Goal: Information Seeking & Learning: Learn about a topic

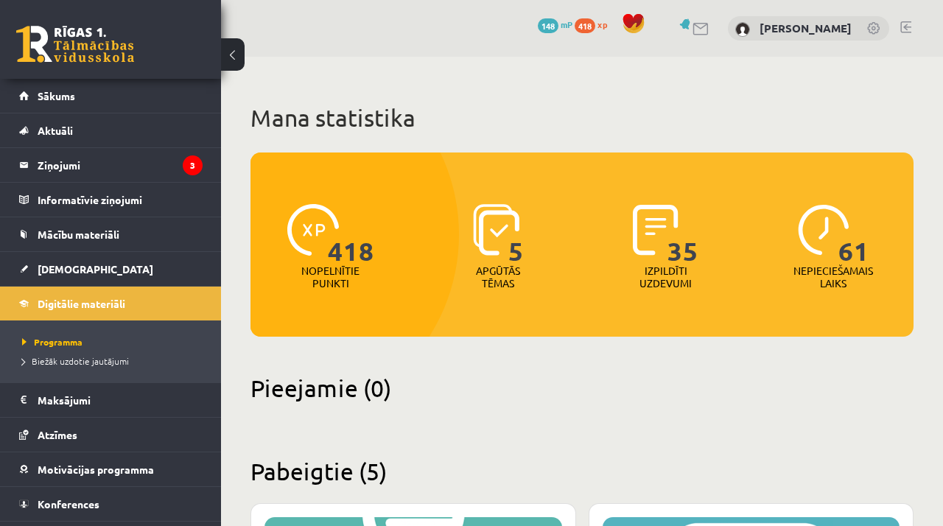
scroll to position [1190, 0]
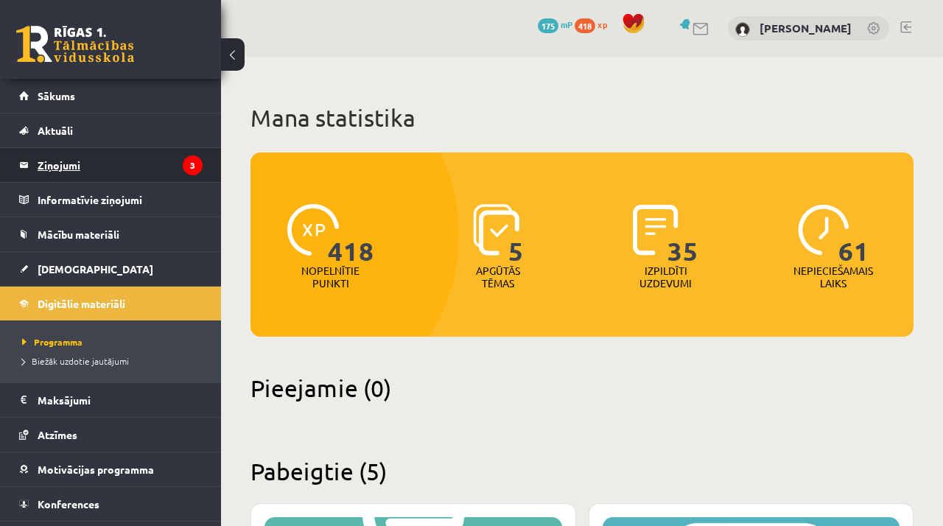
click at [134, 181] on legend "Ziņojumi 3" at bounding box center [120, 165] width 165 height 34
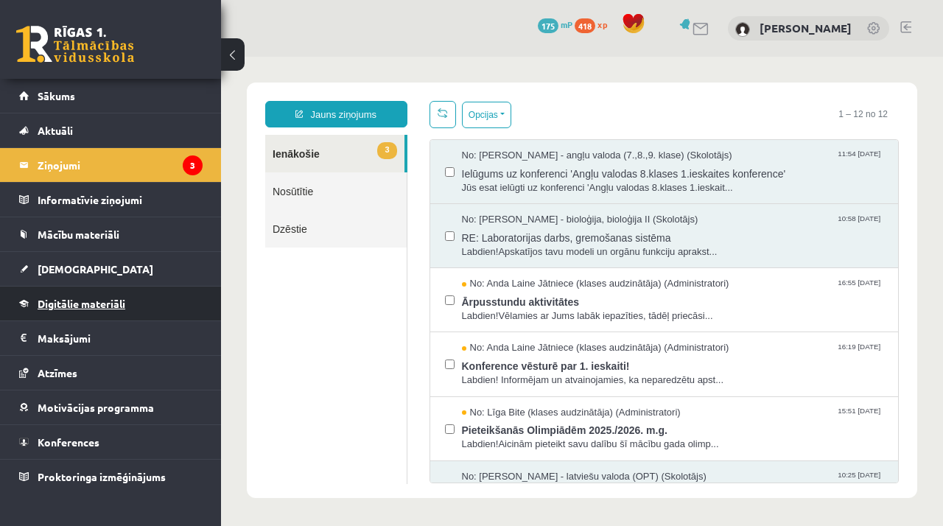
click at [134, 312] on link "Digitālie materiāli" at bounding box center [111, 304] width 184 height 34
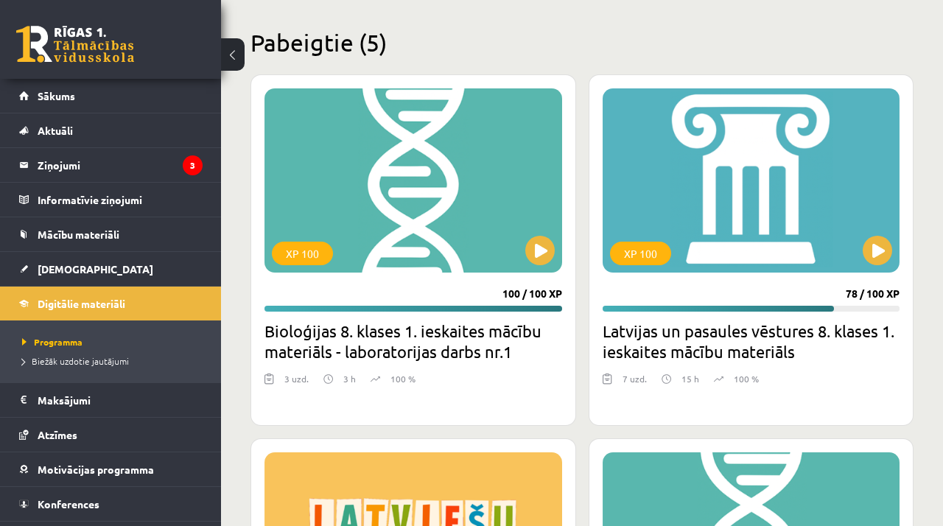
scroll to position [446, 0]
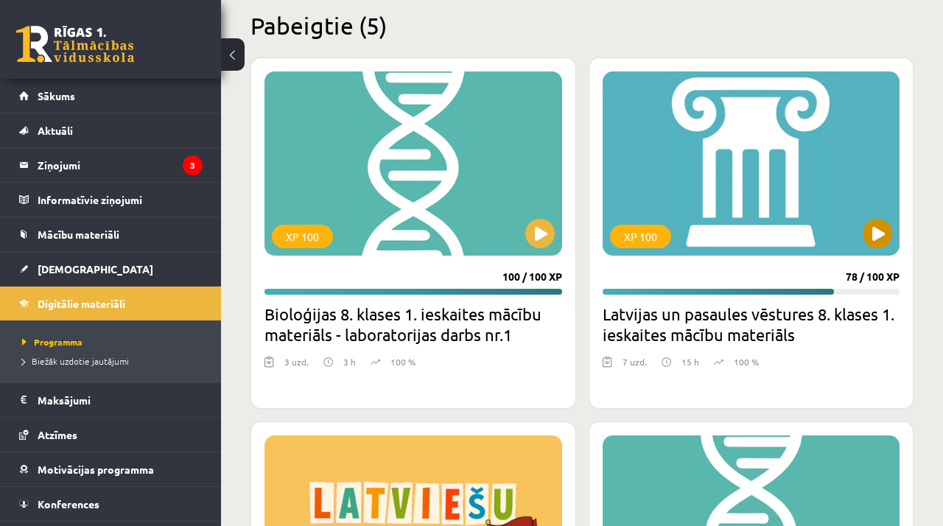
click at [846, 231] on div "XP 100" at bounding box center [752, 163] width 298 height 184
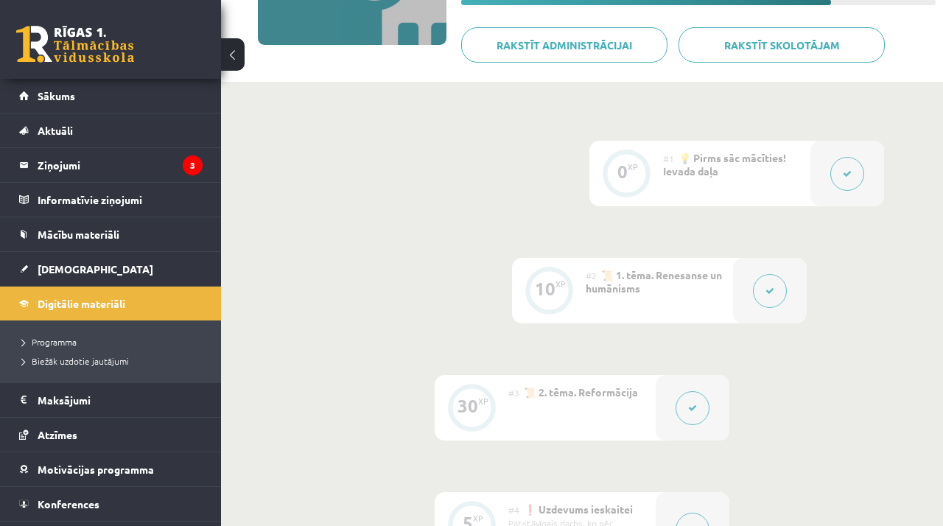
scroll to position [260, 0]
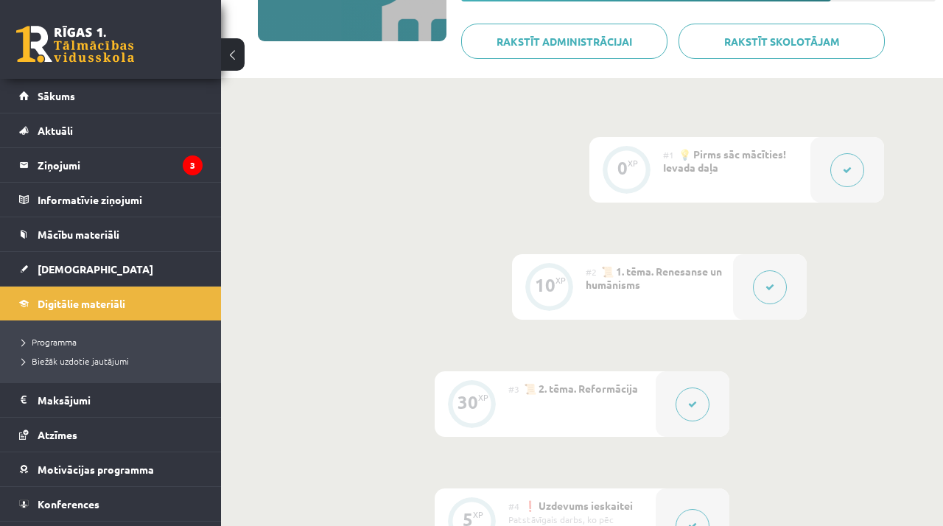
click at [765, 303] on button at bounding box center [770, 287] width 34 height 34
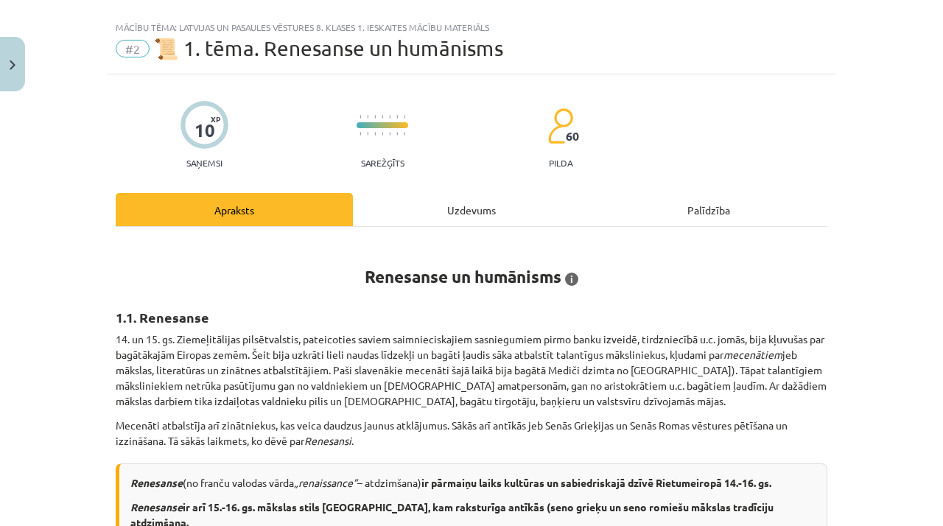
scroll to position [25, 0]
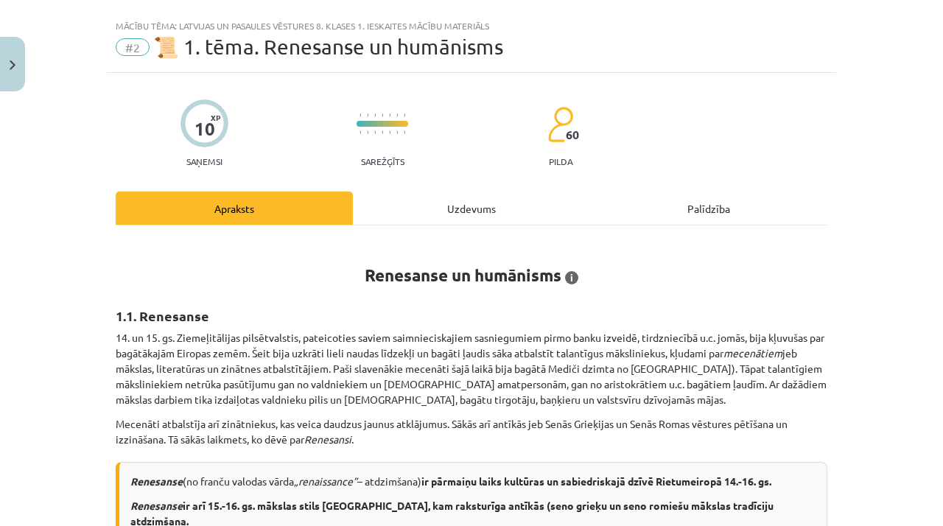
click at [398, 204] on div "Uzdevums" at bounding box center [471, 208] width 237 height 33
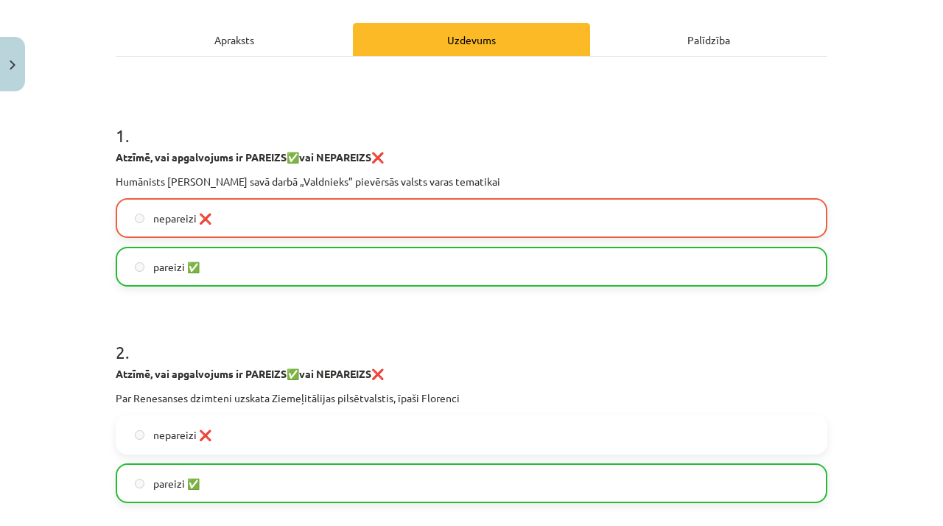
scroll to position [196, 0]
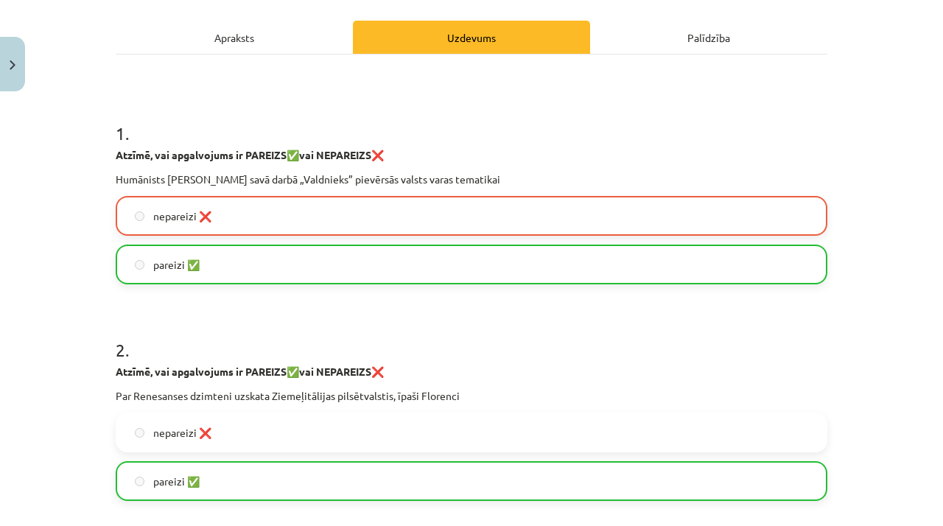
click at [276, 25] on div "Apraksts" at bounding box center [234, 37] width 237 height 33
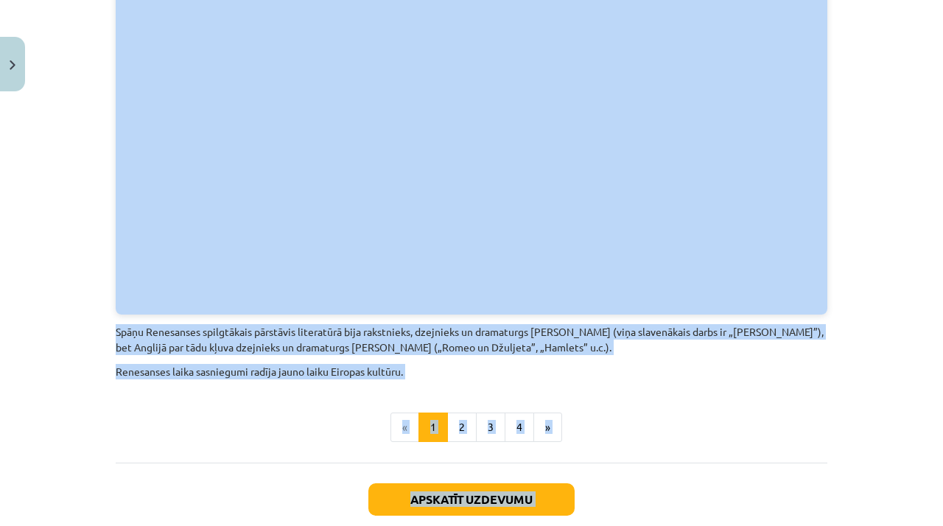
scroll to position [3210, 0]
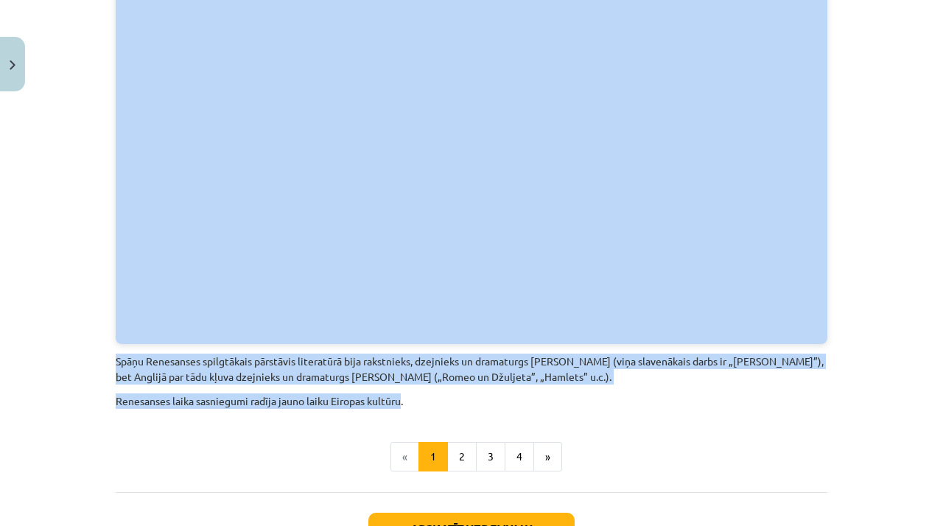
drag, startPoint x: 117, startPoint y: 81, endPoint x: 405, endPoint y: 353, distance: 395.7
copy div "1.1. Renesanse 14. un 15. gs. Ziemeļitālijas pilsētvalstis, pateicoties saviem …"
click at [464, 442] on button "2" at bounding box center [461, 456] width 29 height 29
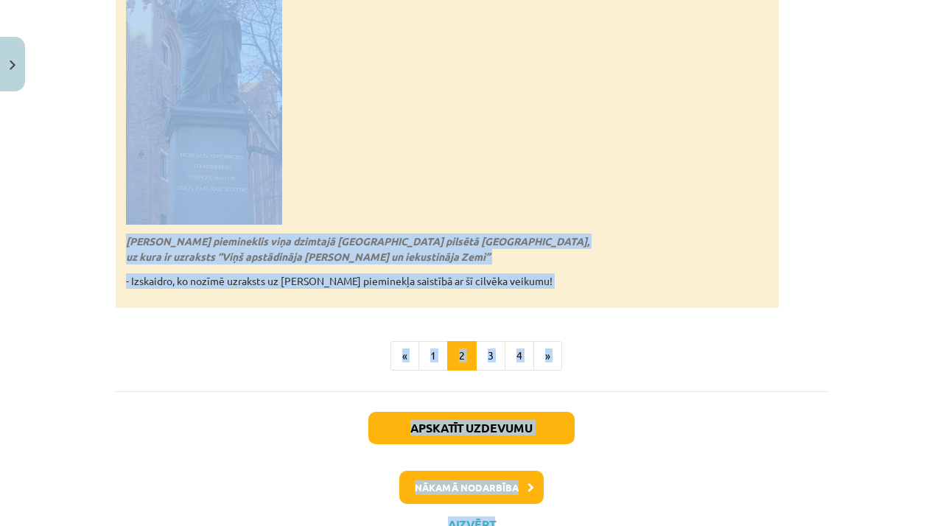
scroll to position [3374, 0]
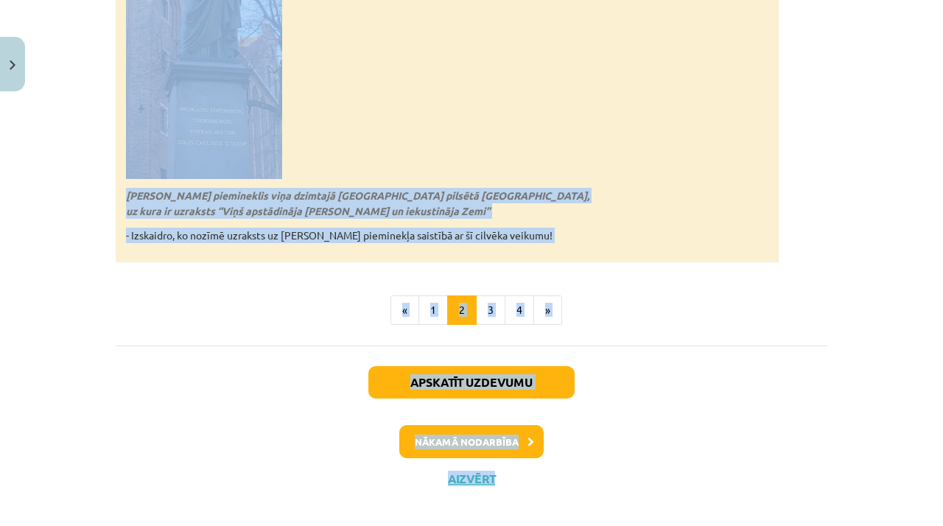
drag, startPoint x: 133, startPoint y: 66, endPoint x: 581, endPoint y: 222, distance: 473.6
copy div "Humānisms (no latīņu valodas vārda „humanus” – cilvēcīgs) ir Renesanses laika (…"
click at [494, 296] on button "3" at bounding box center [490, 310] width 29 height 29
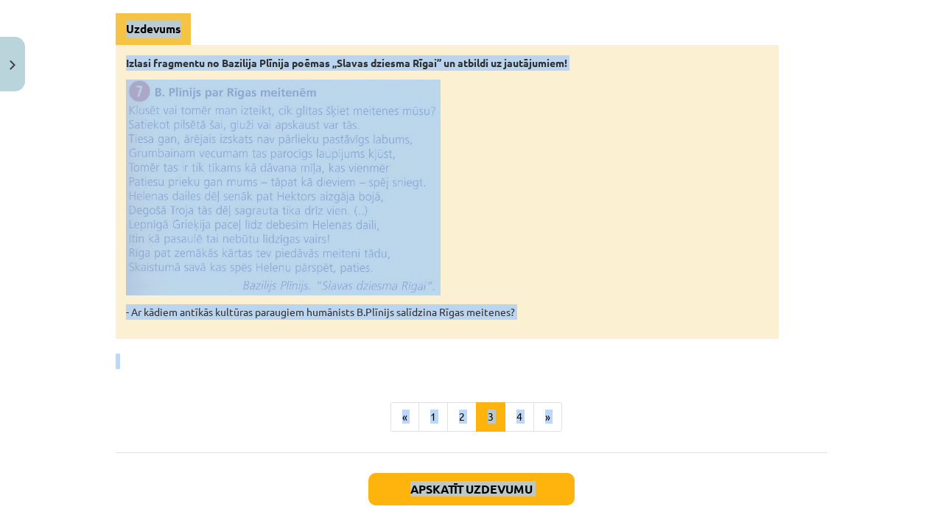
scroll to position [2415, 0]
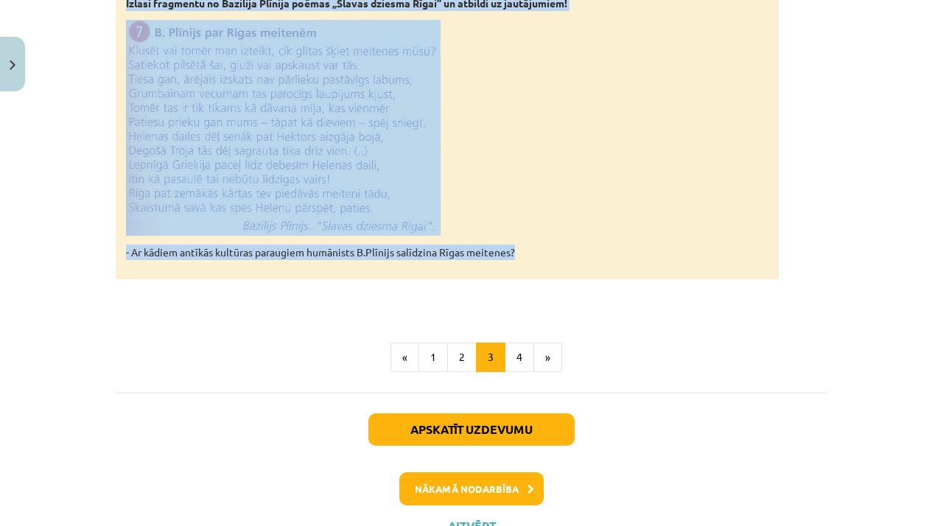
drag, startPoint x: 117, startPoint y: 25, endPoint x: 531, endPoint y: 193, distance: 446.3
copy div "1.3. Humānisms un renesanse Rīgā un Latvijas teritorijā i Pēc 1) Kurlovičs G., …"
click at [517, 343] on button "4" at bounding box center [519, 357] width 29 height 29
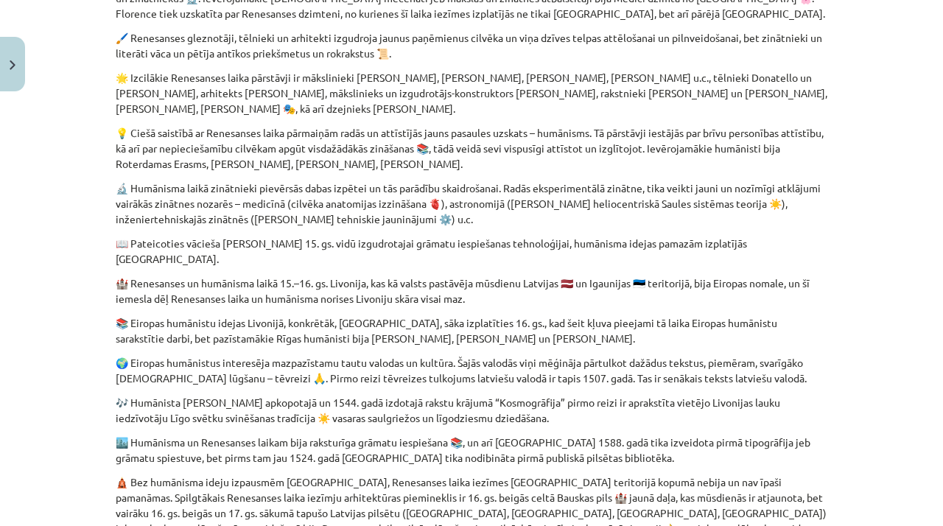
scroll to position [264, 0]
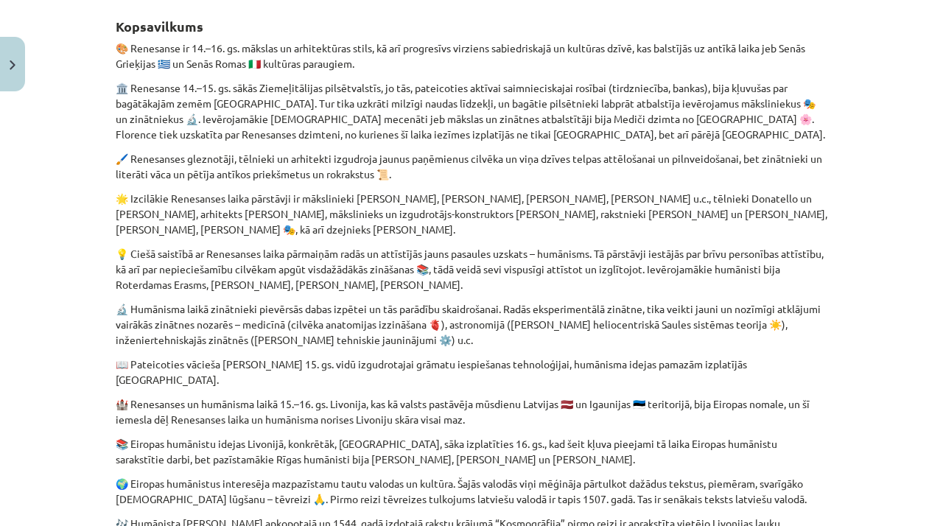
drag, startPoint x: 114, startPoint y: 30, endPoint x: 116, endPoint y: 20, distance: 10.4
click at [116, 20] on div "10 XP Saņemsi Sarežģīts 60 pilda Apraksts Uzdevums Palīdzība Kopsavilkums 🎨 Ren…" at bounding box center [472, 451] width 730 height 1235
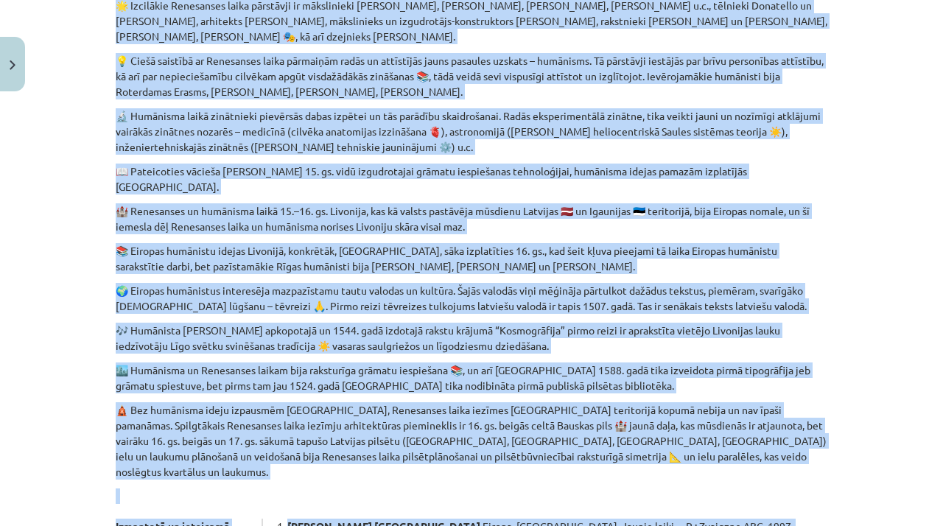
scroll to position [481, 0]
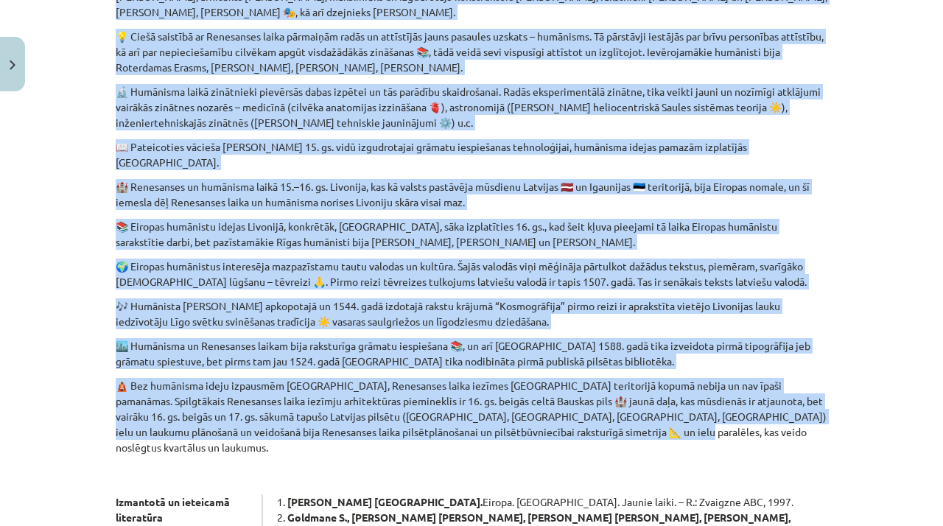
drag, startPoint x: 118, startPoint y: 21, endPoint x: 594, endPoint y: 418, distance: 620.1
click at [594, 418] on div "Kopsavilkums 🎨 Renesanse ir 14.–16. gs. mākslas un arhitektūras stils, kā arī p…" at bounding box center [472, 197] width 712 height 828
copy div "Kopsavilkums 🎨 Renesanse ir 14.–16. gs. mākslas un arhitektūras stils, kā arī p…"
